Goal: Book appointment/travel/reservation

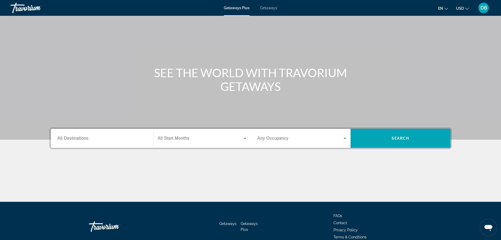
scroll to position [45, 0]
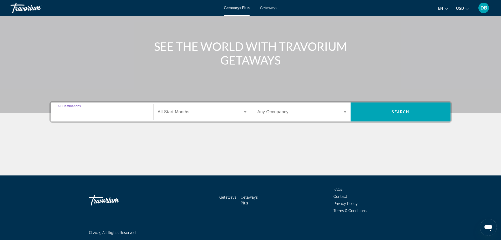
click at [121, 112] on input "Destination All Destinations" at bounding box center [102, 112] width 89 height 6
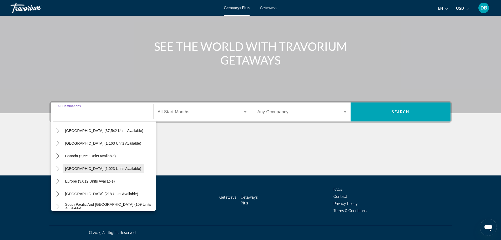
scroll to position [26, 0]
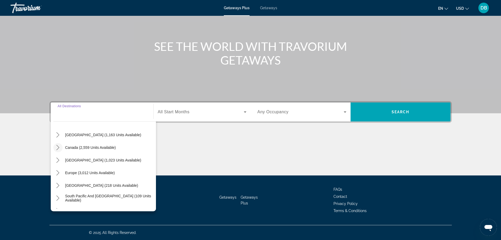
click at [59, 150] on mat-icon "Toggle Canada (2,559 units available) submenu" at bounding box center [57, 147] width 9 height 9
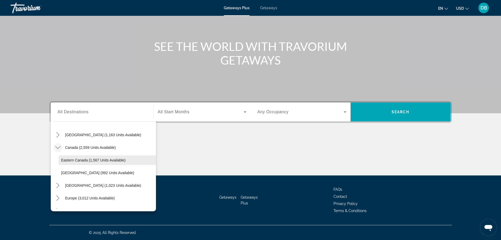
click at [80, 160] on span "Eastern Canada (1,567 units available)" at bounding box center [93, 160] width 64 height 4
type input "**********"
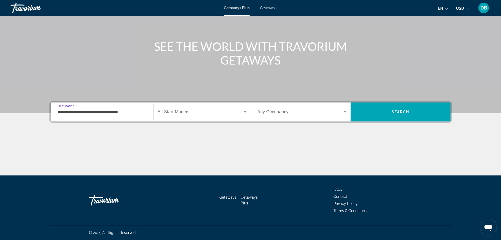
click at [245, 111] on icon "Search widget" at bounding box center [245, 112] width 6 height 6
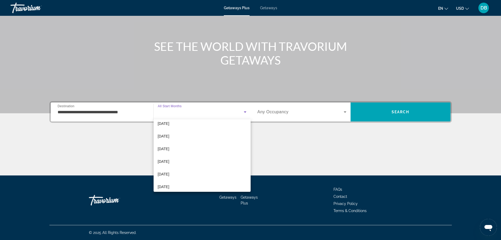
scroll to position [109, 0]
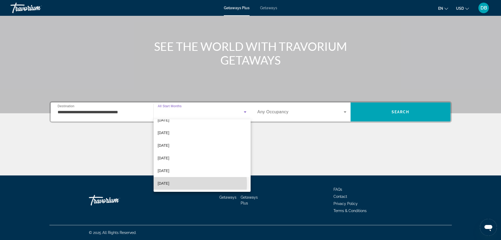
click at [169, 184] on span "[DATE]" at bounding box center [164, 183] width 12 height 6
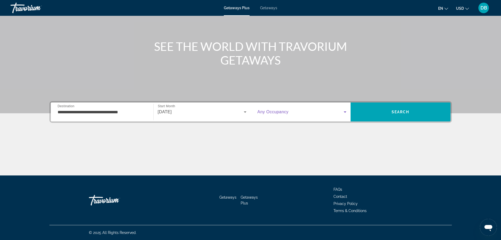
click at [345, 112] on icon "Search widget" at bounding box center [345, 111] width 3 height 1
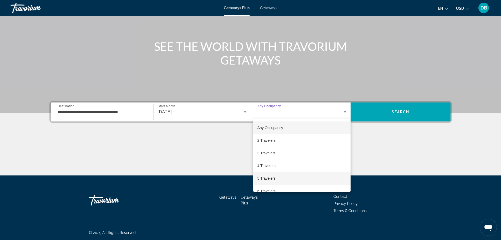
click at [279, 174] on mat-option "5 Travelers" at bounding box center [301, 178] width 97 height 13
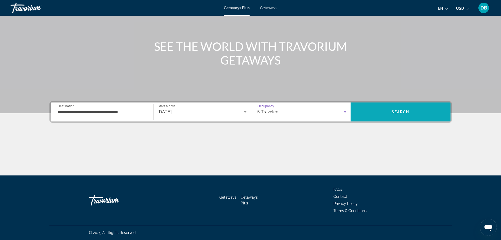
click at [394, 110] on span "Search" at bounding box center [401, 112] width 18 height 4
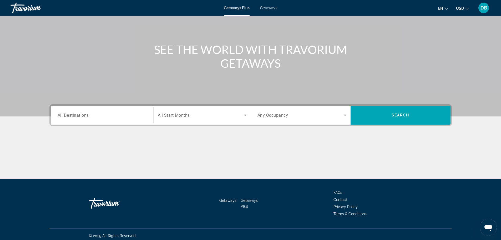
scroll to position [45, 0]
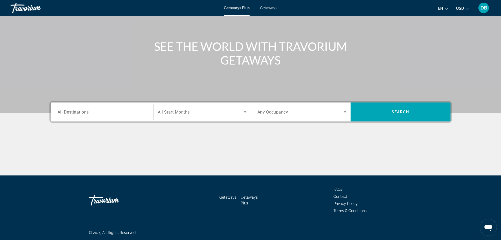
click at [99, 112] on input "Destination All Destinations" at bounding box center [102, 112] width 89 height 6
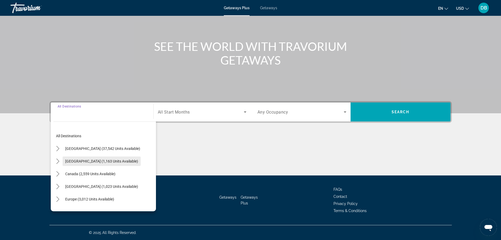
scroll to position [26, 0]
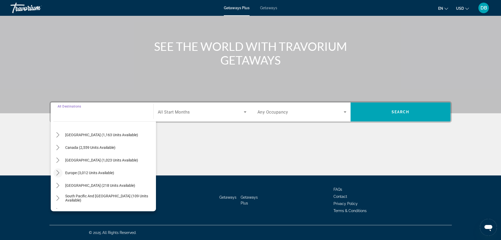
click at [56, 172] on icon "Toggle Europe (3,012 units available) submenu" at bounding box center [57, 172] width 5 height 5
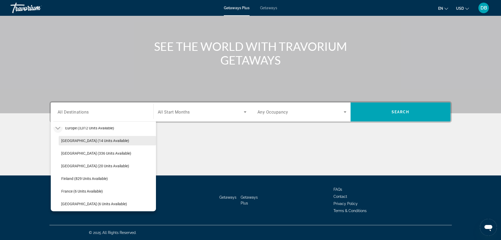
scroll to position [66, 0]
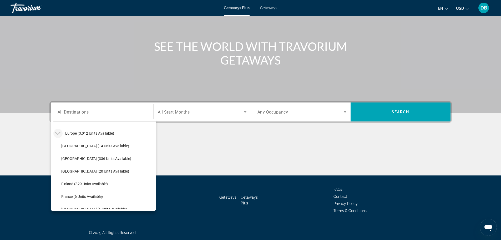
click at [57, 135] on icon "Toggle Europe (3,012 units available) submenu" at bounding box center [57, 132] width 5 height 5
click at [59, 159] on icon "Toggle South Pacific and Oceania (109 units available) submenu" at bounding box center [58, 158] width 3 height 5
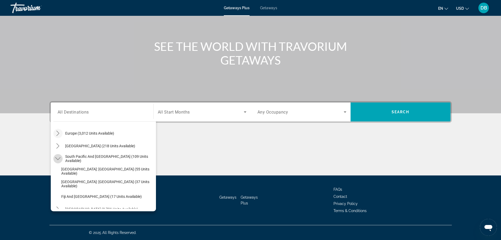
click at [58, 158] on icon "Toggle South Pacific and Oceania (109 units available) submenu" at bounding box center [57, 158] width 5 height 5
click at [57, 169] on icon "Toggle South America (3,731 units available) submenu" at bounding box center [58, 170] width 3 height 5
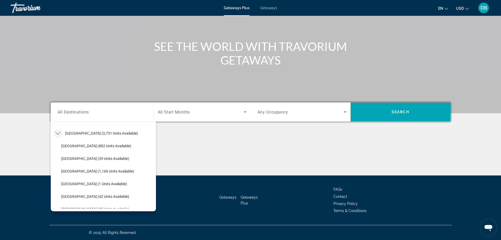
click at [58, 133] on icon "Toggle South America (3,731 units available) submenu" at bounding box center [57, 132] width 5 height 5
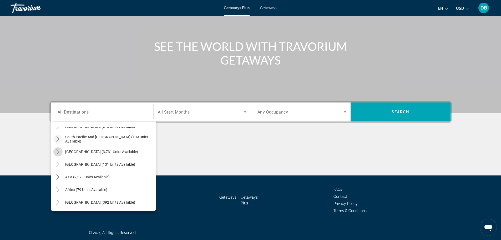
scroll to position [85, 0]
click at [58, 165] on icon "Toggle Central America (131 units available) submenu" at bounding box center [58, 164] width 3 height 5
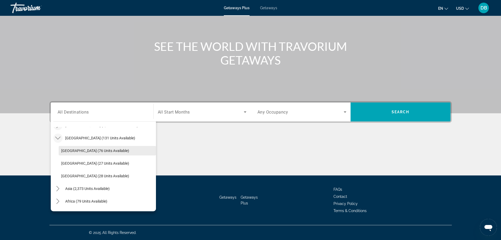
click at [96, 150] on span "[GEOGRAPHIC_DATA] (76 units available)" at bounding box center [95, 150] width 68 height 4
type input "**********"
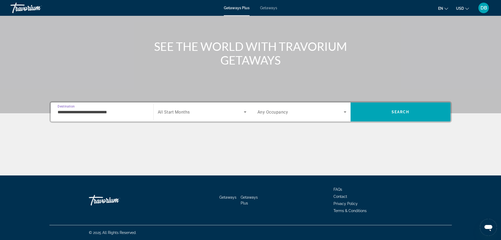
click at [346, 112] on icon "Search widget" at bounding box center [345, 112] width 6 height 6
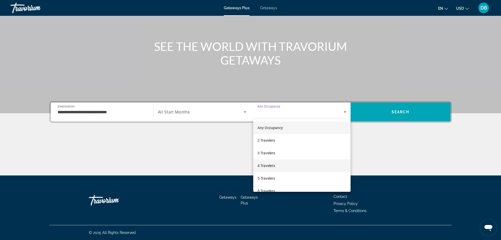
click at [264, 163] on span "4 Travelers" at bounding box center [267, 165] width 18 height 6
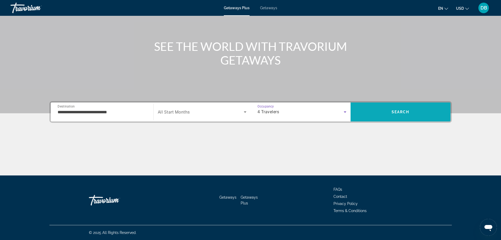
click at [388, 115] on span "Search" at bounding box center [401, 112] width 100 height 13
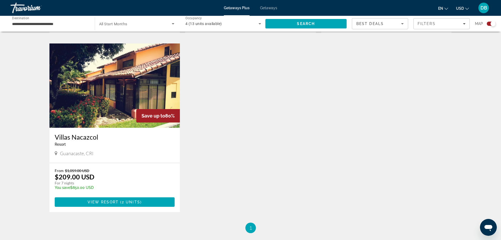
scroll to position [368, 0]
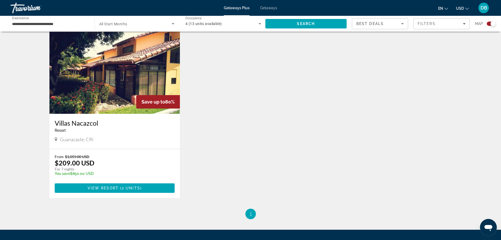
click at [98, 76] on img "Main content" at bounding box center [114, 71] width 131 height 84
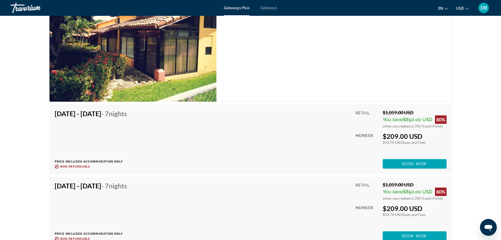
scroll to position [742, 0]
